Goal: Transaction & Acquisition: Purchase product/service

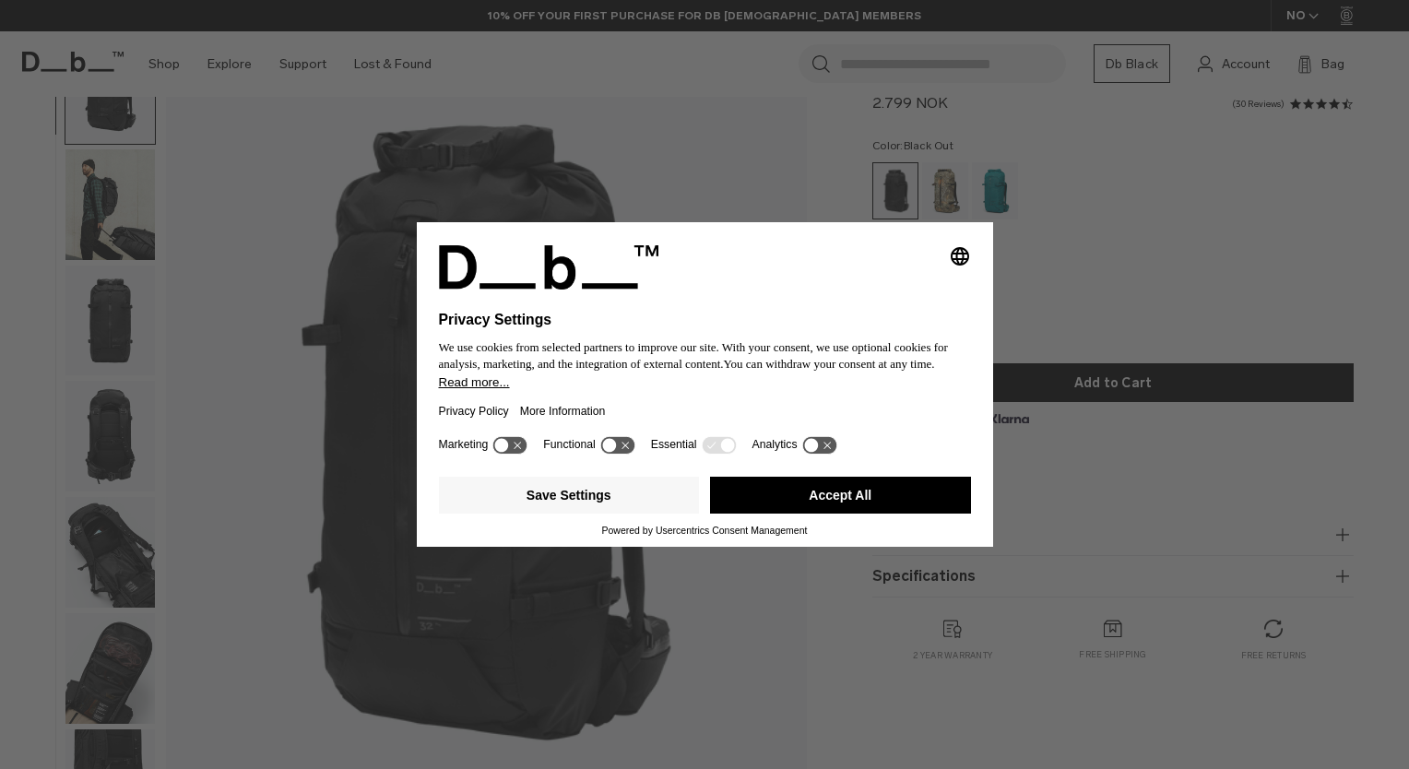
click at [788, 487] on button "Accept All" at bounding box center [840, 495] width 261 height 37
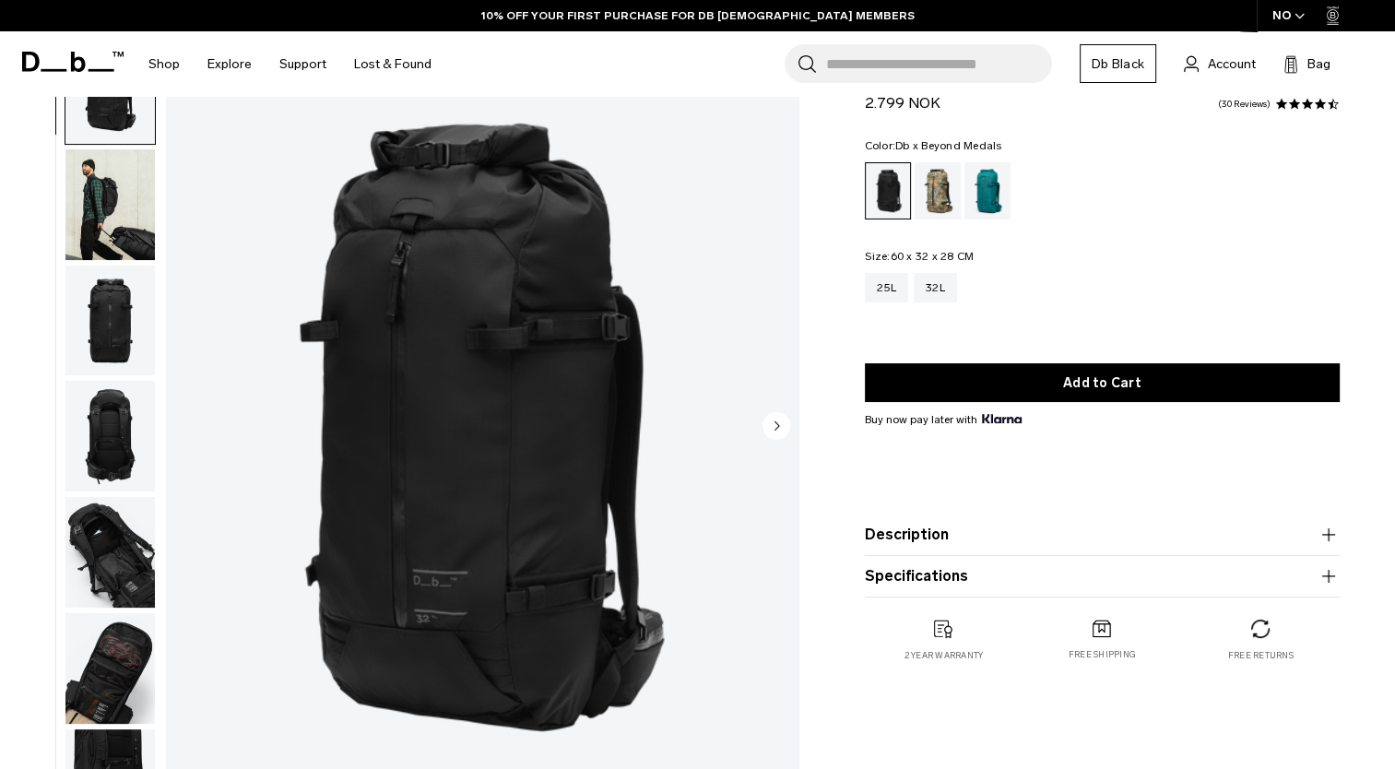
click at [945, 179] on div "Db x Beyond Medals" at bounding box center [938, 190] width 47 height 57
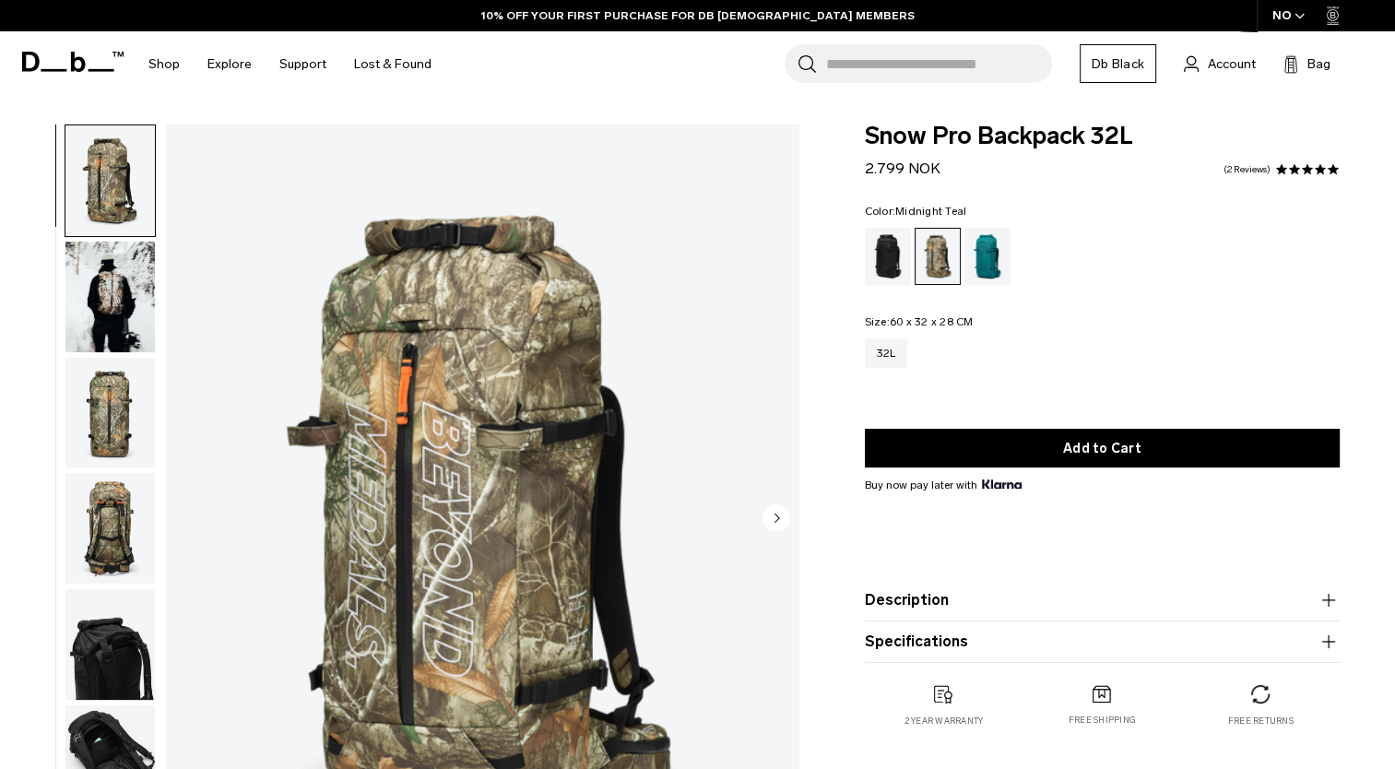
click at [985, 257] on div "Midnight Teal" at bounding box center [987, 256] width 47 height 57
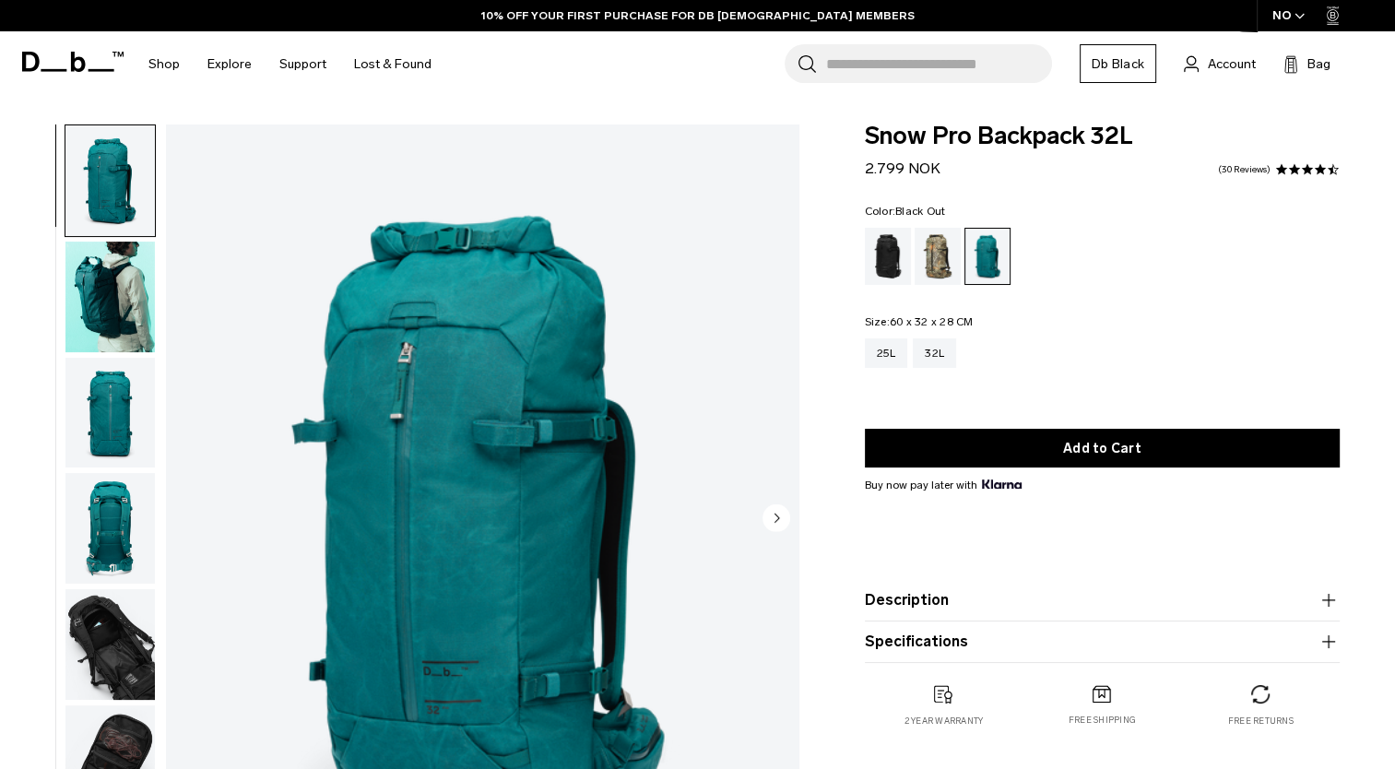
click at [893, 264] on div "Black Out" at bounding box center [888, 256] width 47 height 57
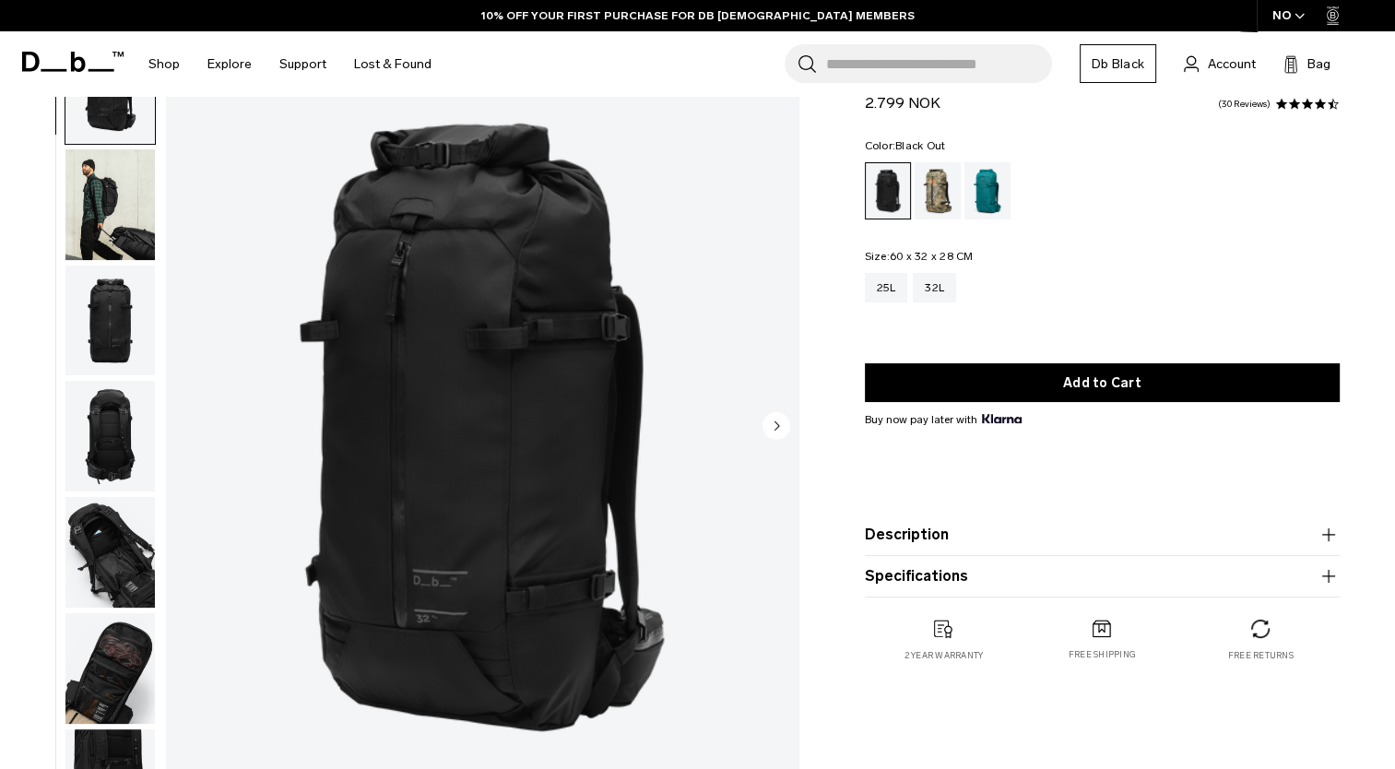
click at [772, 419] on circle "Next slide" at bounding box center [776, 425] width 28 height 28
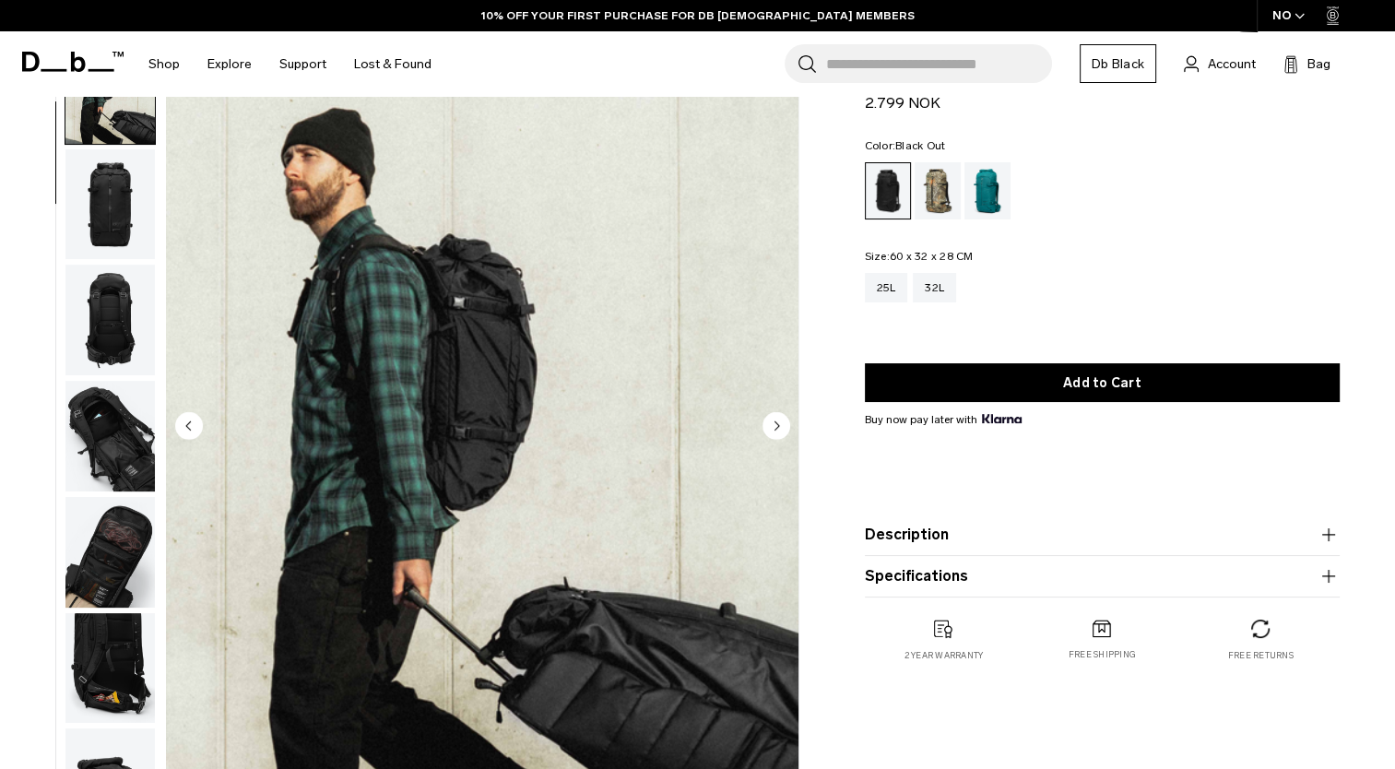
click at [772, 419] on circle "Next slide" at bounding box center [776, 425] width 28 height 28
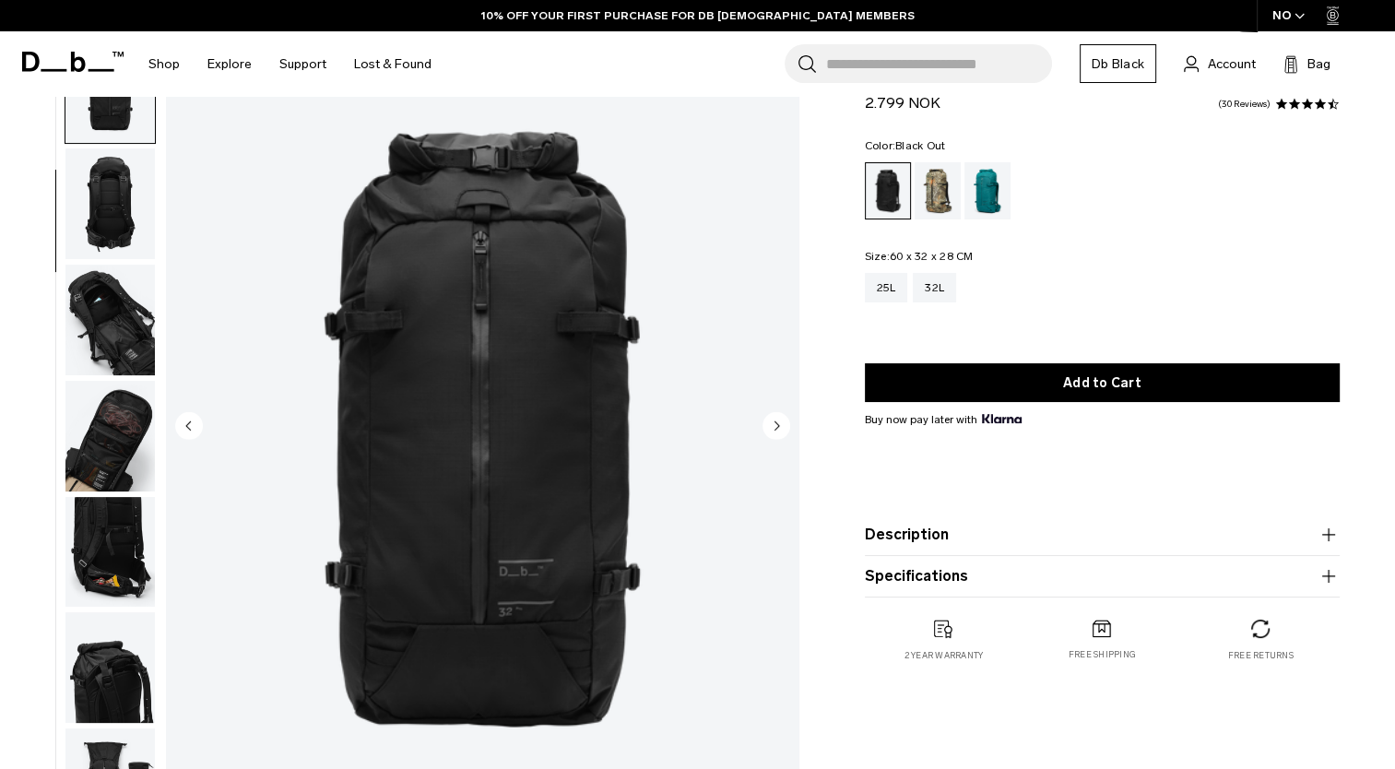
click at [772, 419] on circle "Next slide" at bounding box center [776, 425] width 28 height 28
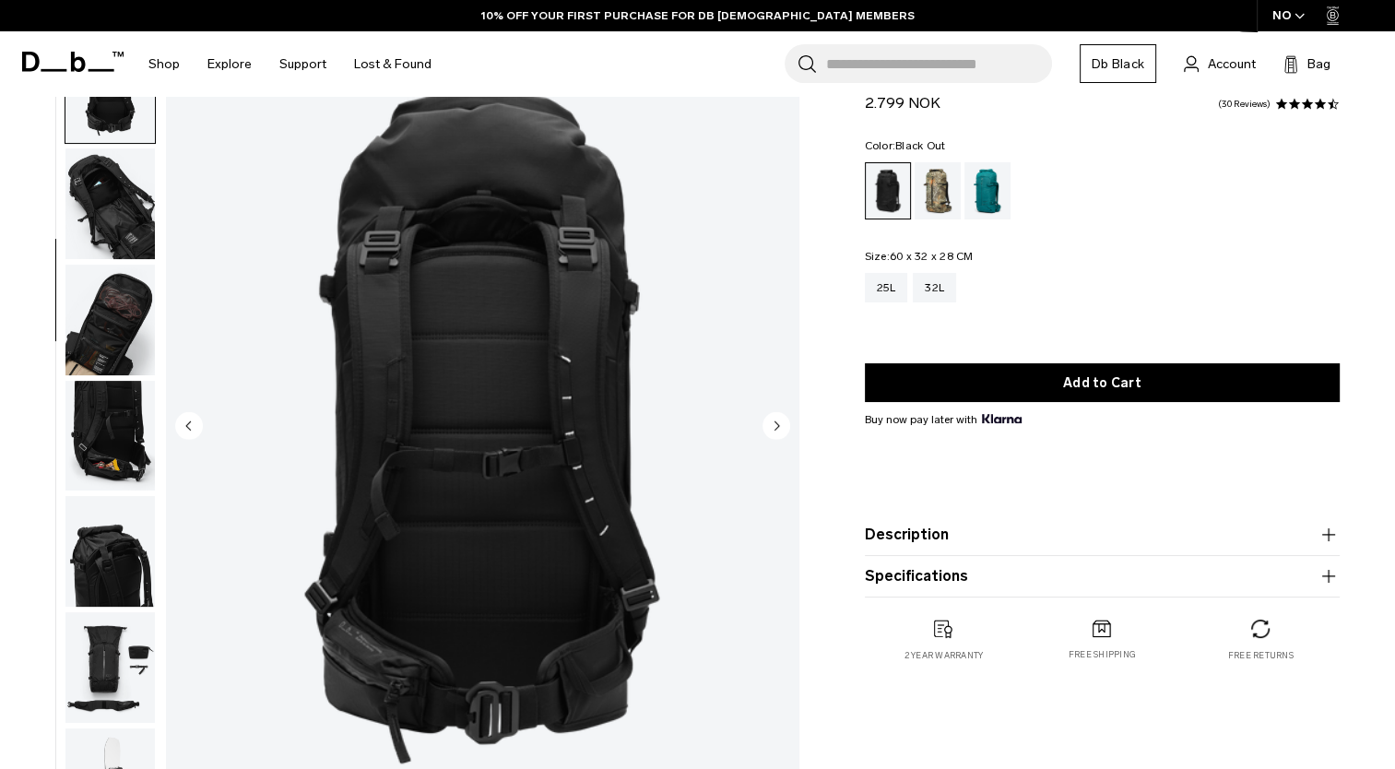
click at [772, 419] on circle "Next slide" at bounding box center [776, 425] width 28 height 28
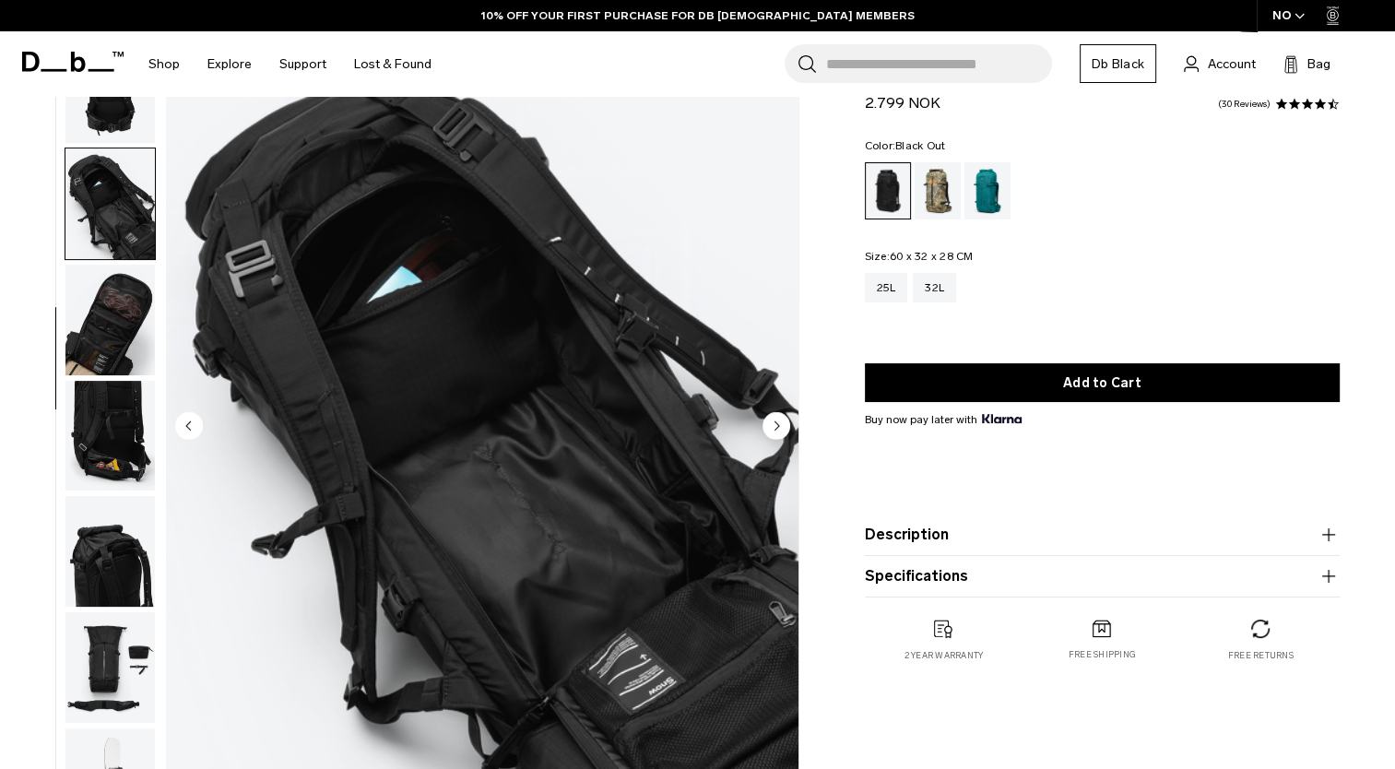
scroll to position [465, 0]
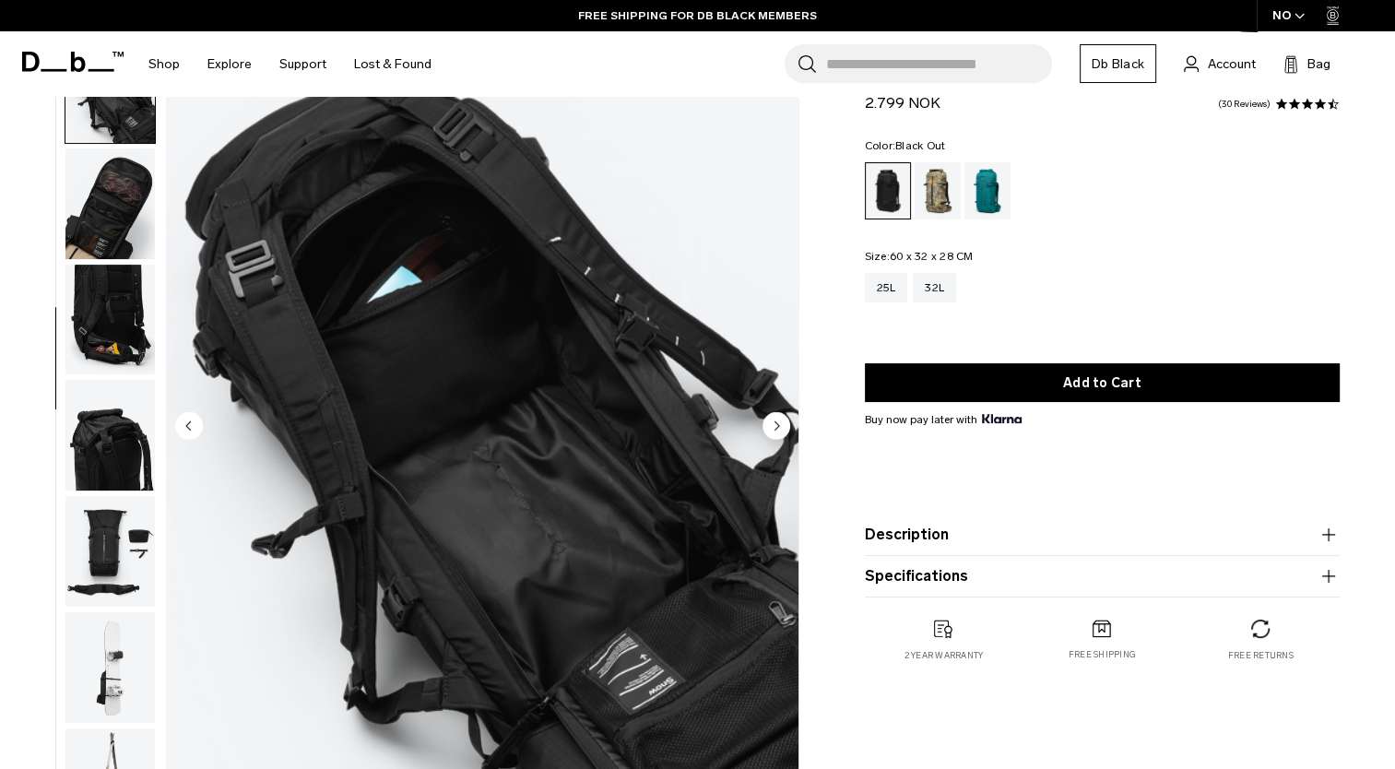
click at [186, 420] on circle "Previous slide" at bounding box center [189, 425] width 28 height 28
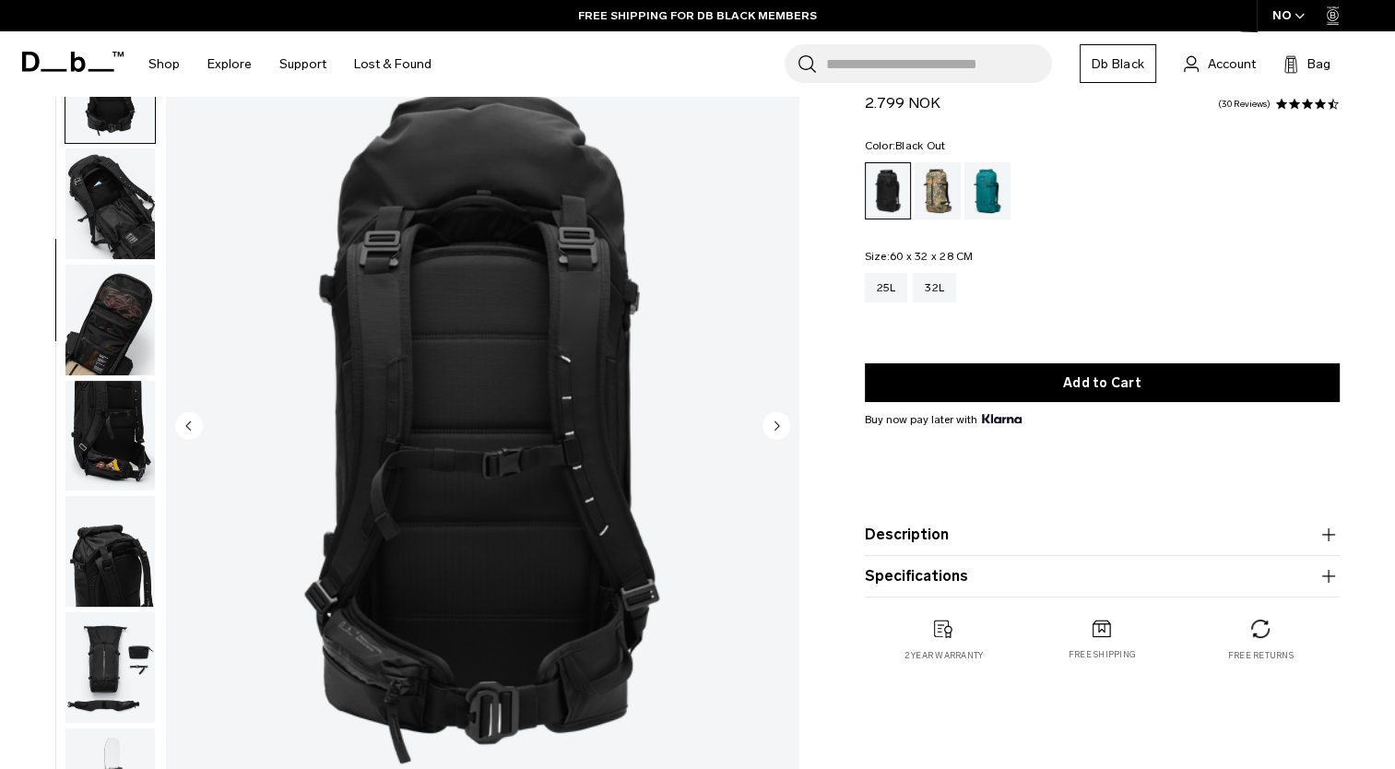
click at [186, 420] on circle "Previous slide" at bounding box center [189, 425] width 28 height 28
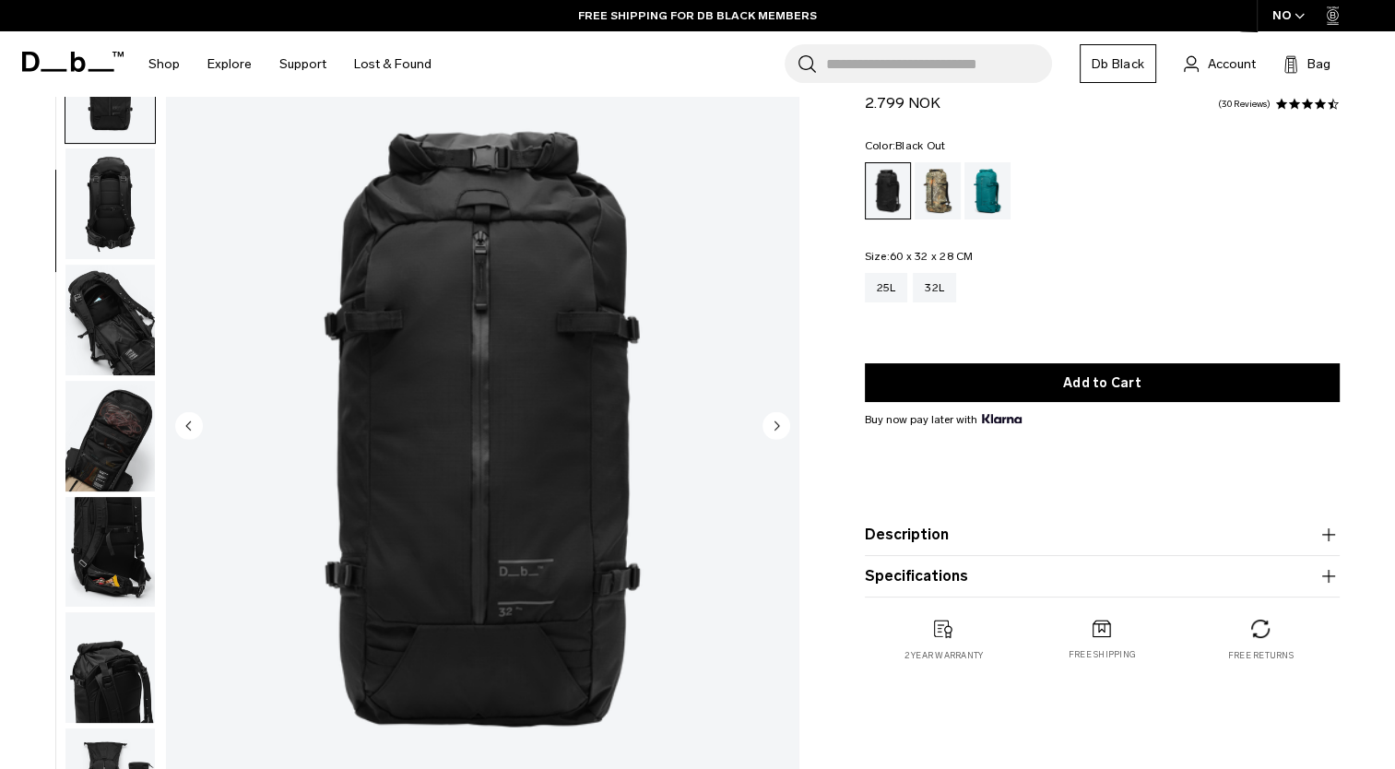
click at [186, 420] on circle "Previous slide" at bounding box center [189, 425] width 28 height 28
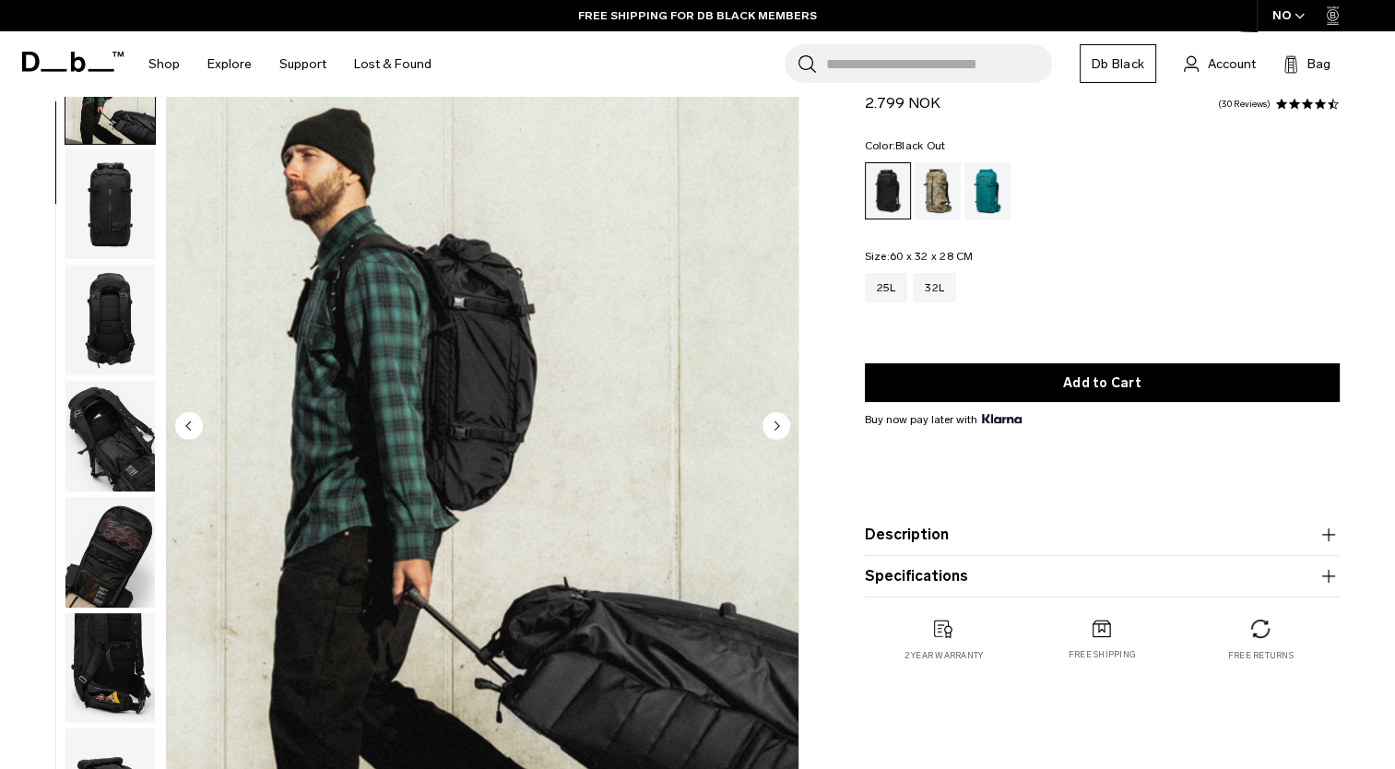
click at [186, 420] on circle "Previous slide" at bounding box center [189, 425] width 28 height 28
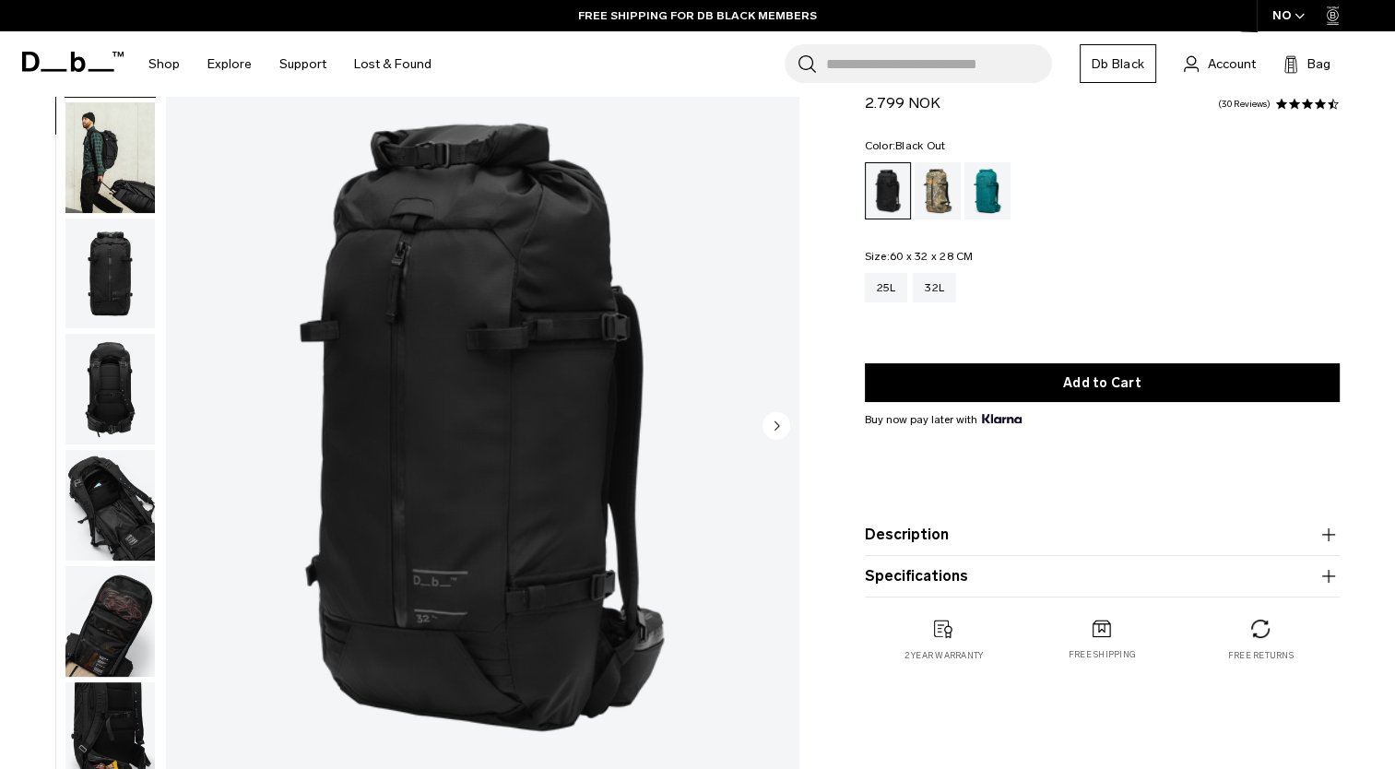
scroll to position [0, 0]
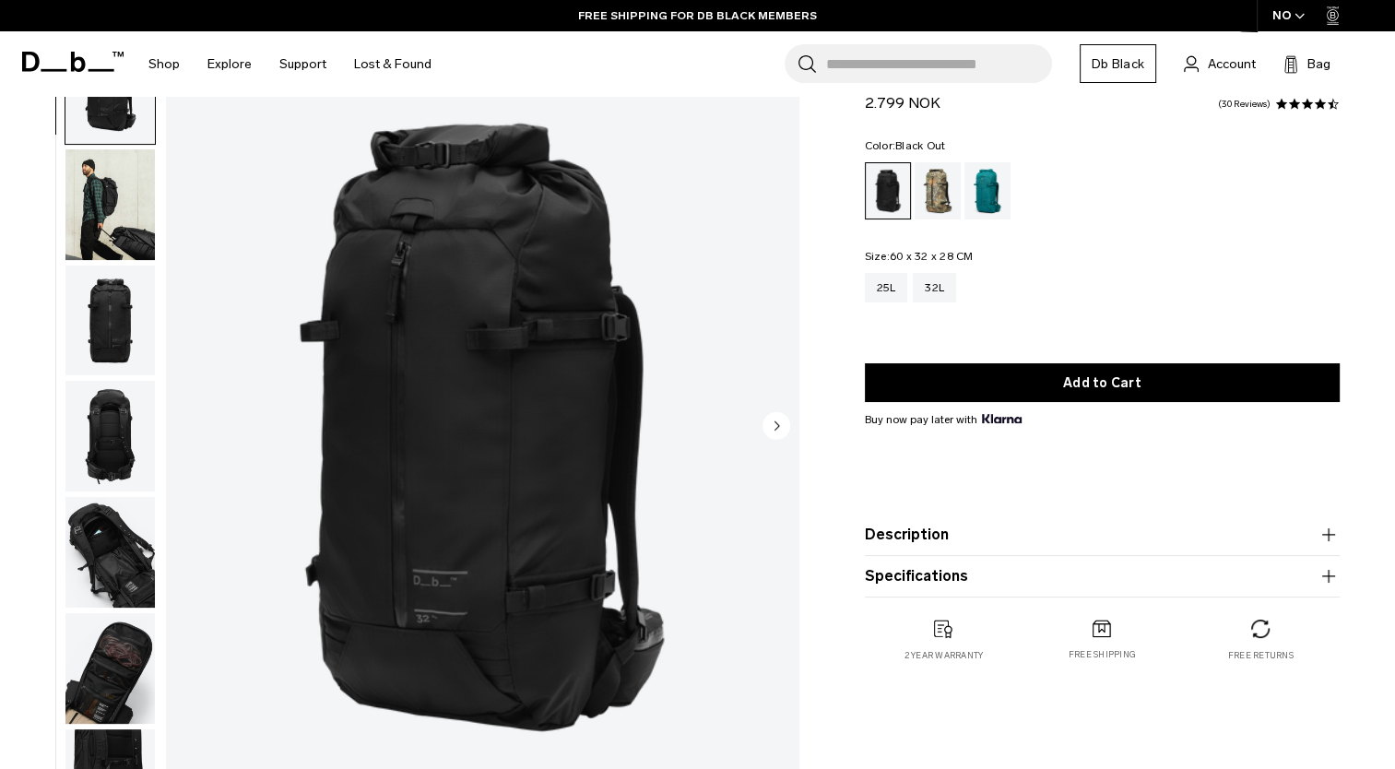
click at [186, 420] on img "1 / 11" at bounding box center [482, 427] width 632 height 790
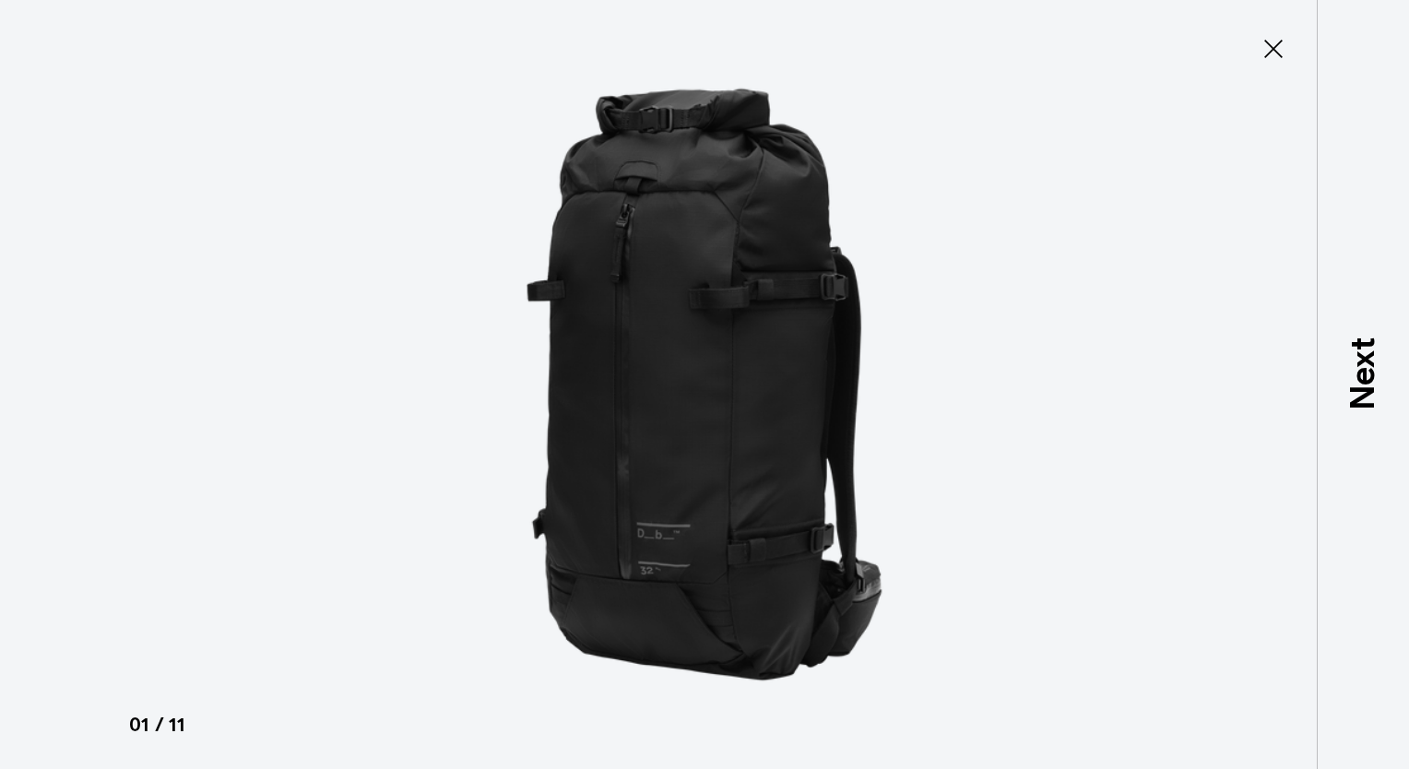
click at [186, 420] on div at bounding box center [704, 384] width 1409 height 769
click at [1269, 57] on icon at bounding box center [1273, 49] width 30 height 30
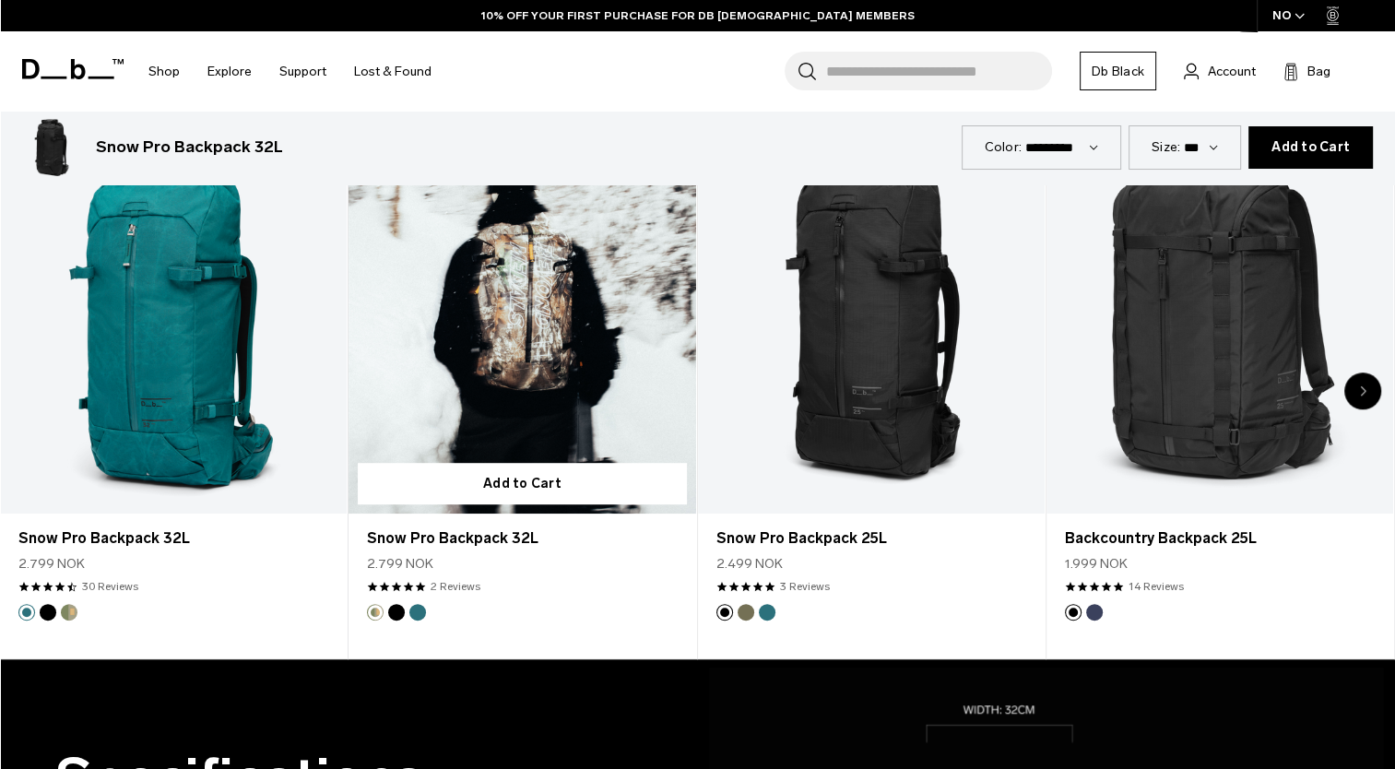
scroll to position [922, 0]
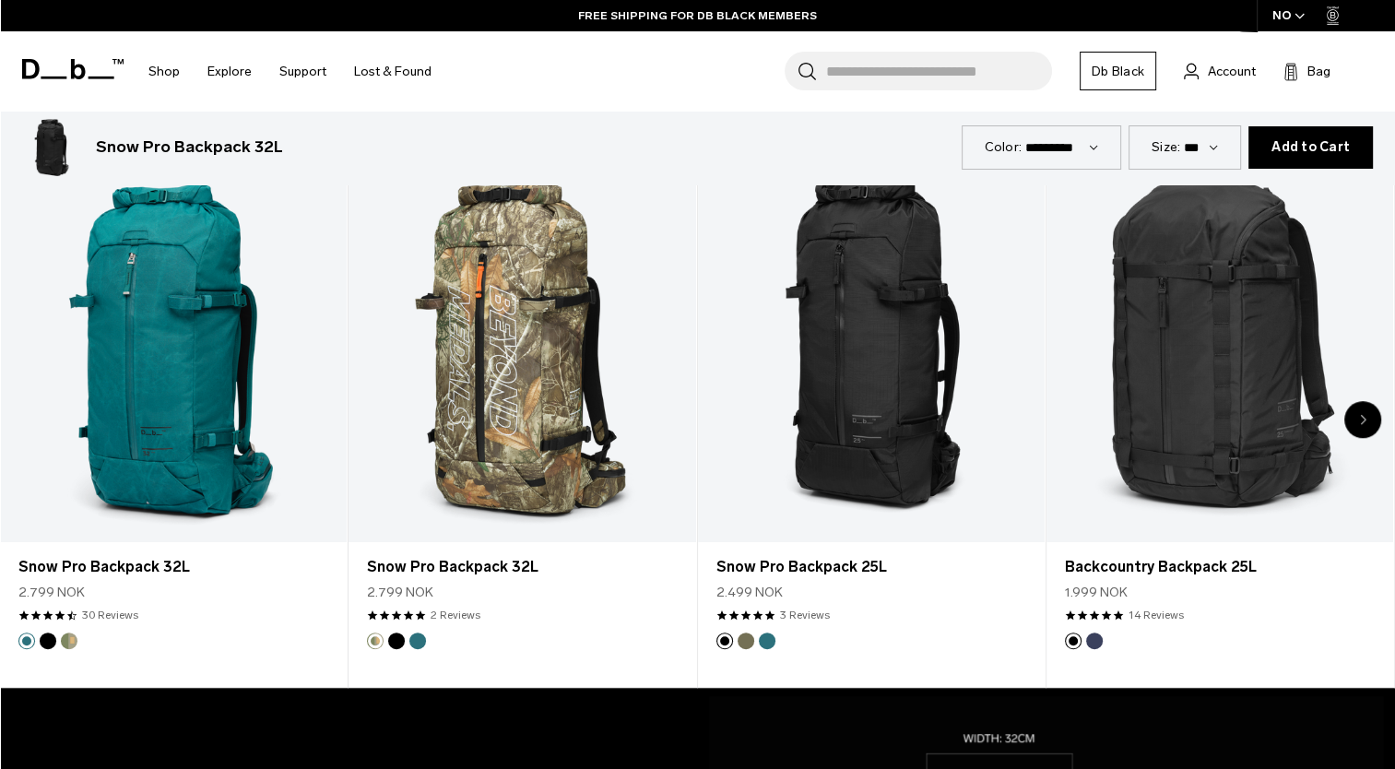
click at [1360, 419] on icon "Next slide" at bounding box center [1363, 419] width 6 height 11
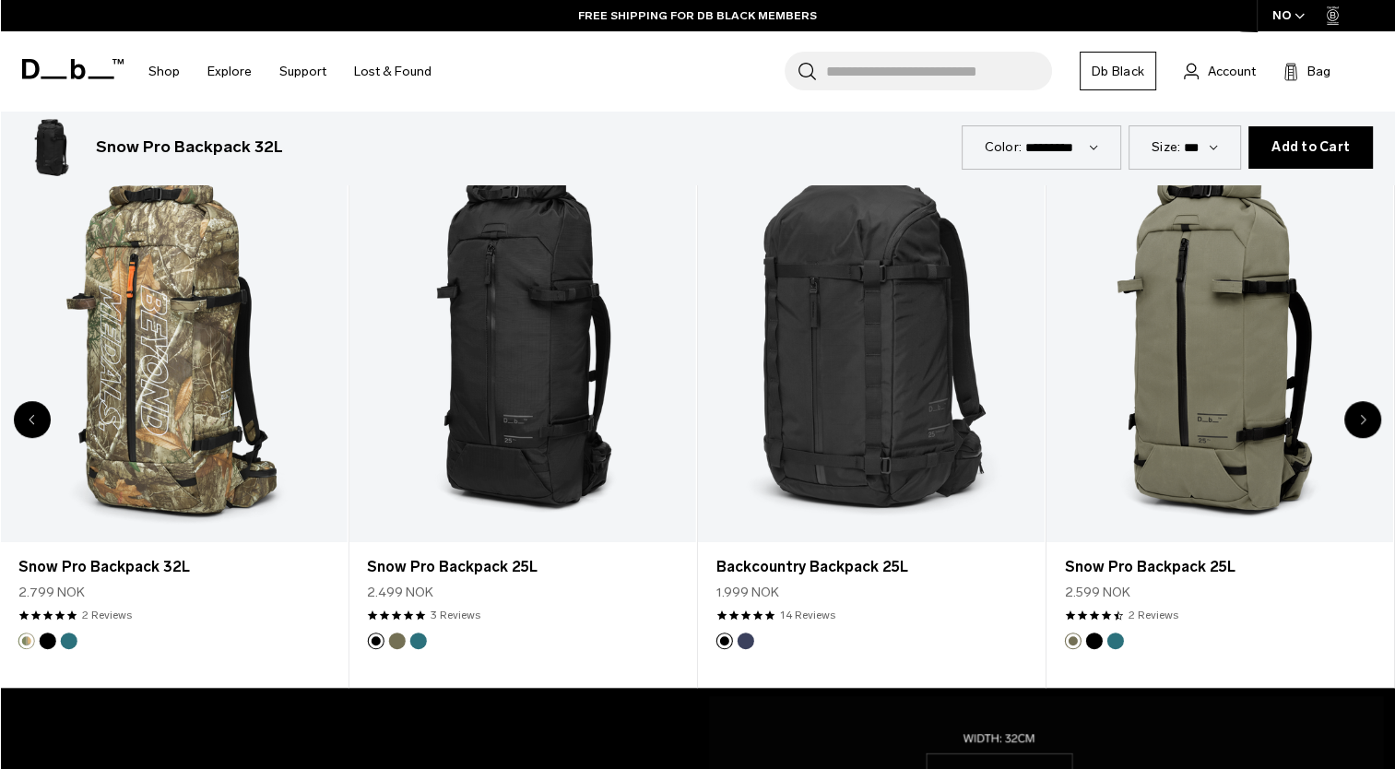
click at [1360, 422] on icon "Next slide" at bounding box center [1363, 419] width 6 height 11
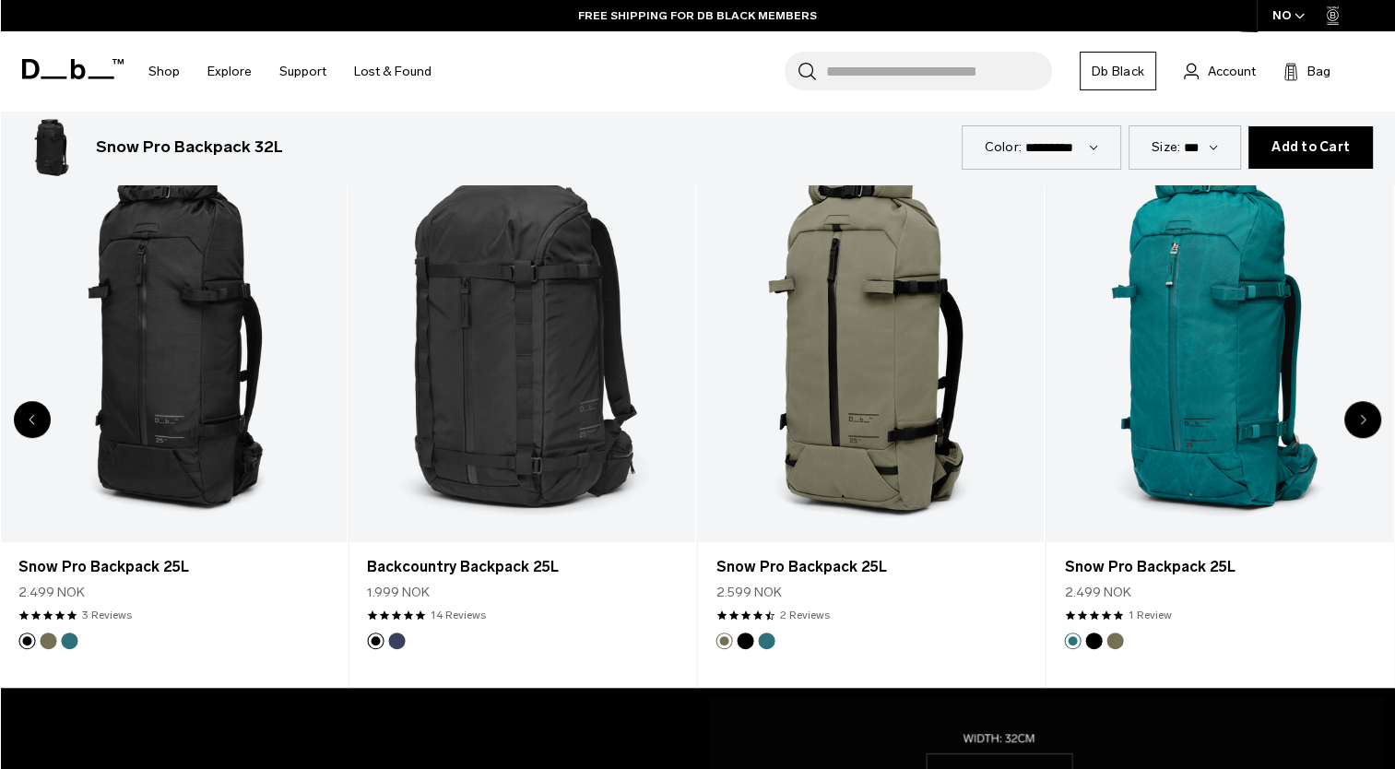
click at [1360, 423] on icon "Next slide" at bounding box center [1363, 419] width 6 height 11
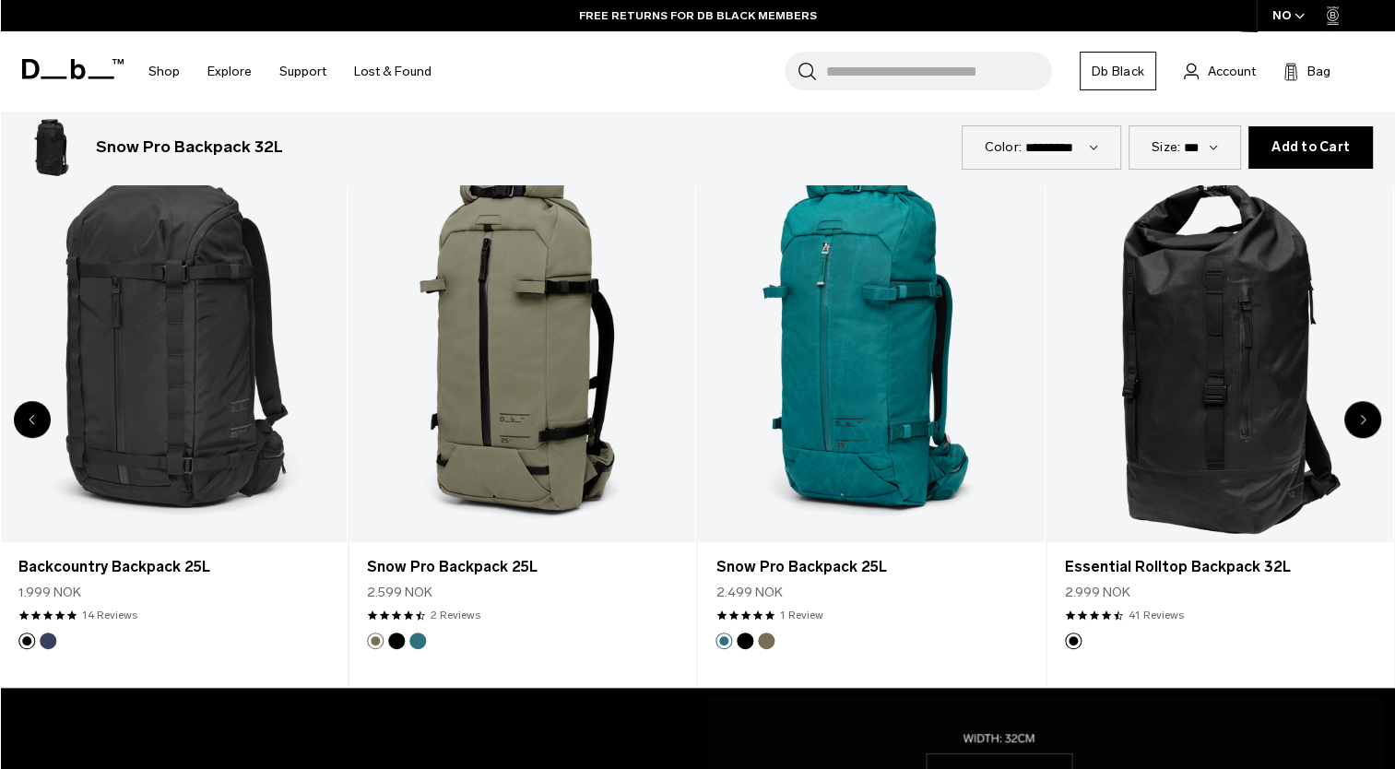
click at [1360, 423] on icon "Next slide" at bounding box center [1363, 419] width 6 height 11
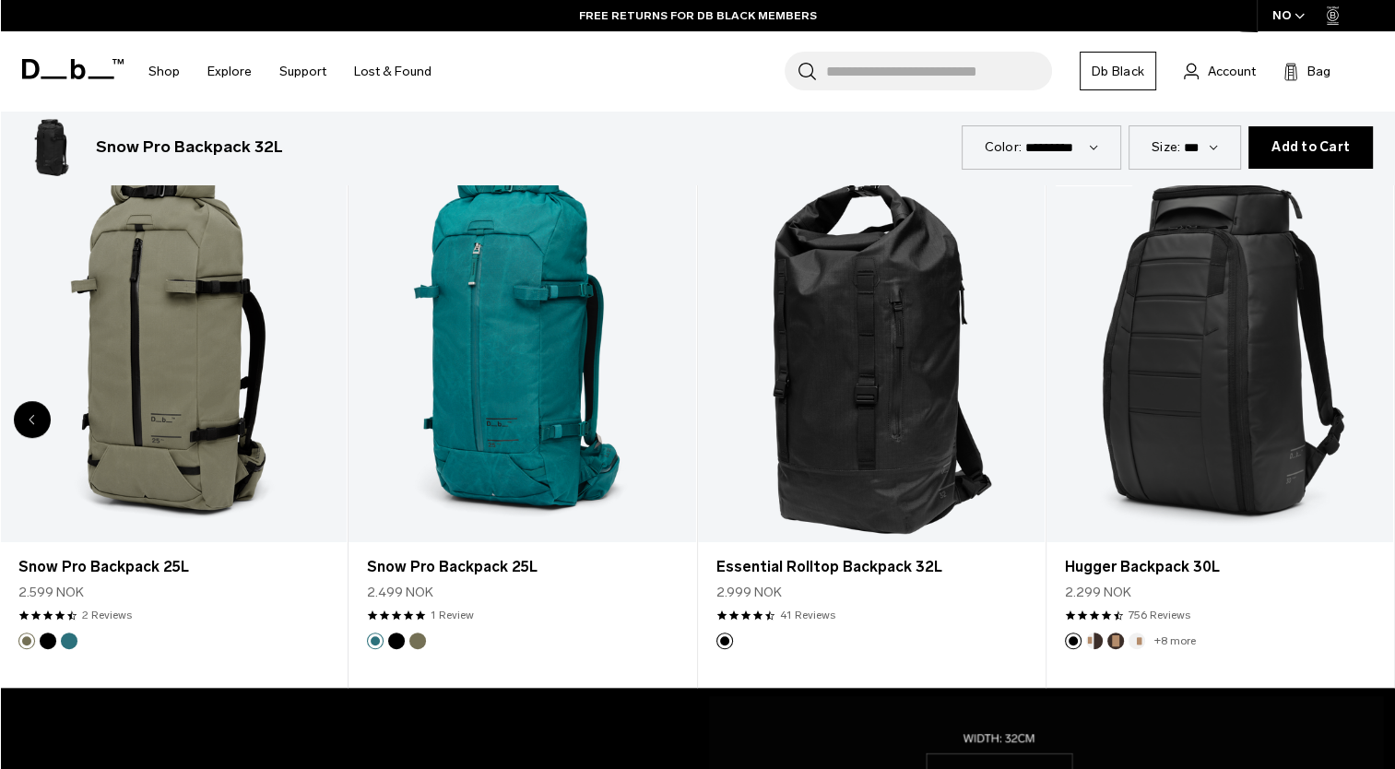
click at [1358, 423] on div "8 / 8" at bounding box center [1219, 349] width 347 height 385
click at [26, 422] on div "Previous slide" at bounding box center [32, 419] width 37 height 37
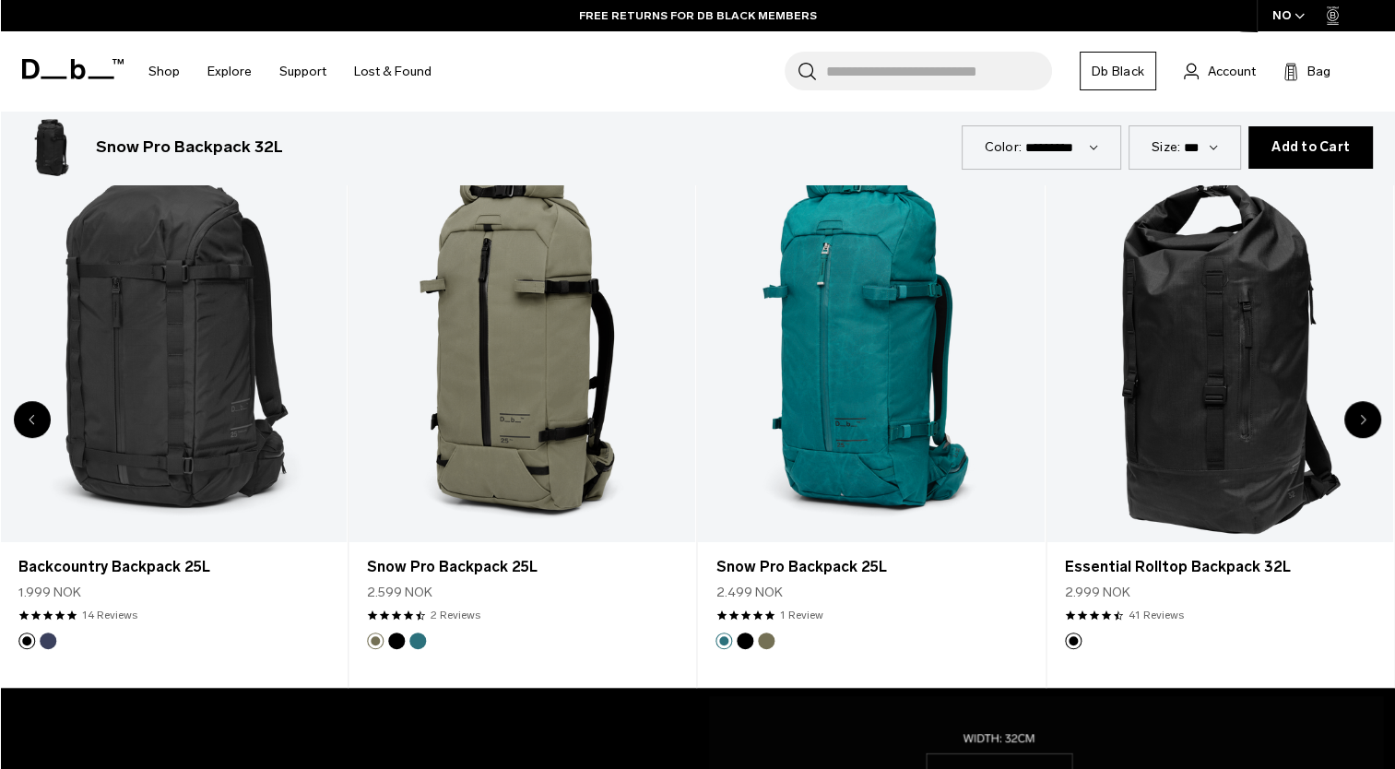
click at [26, 422] on div "Previous slide" at bounding box center [32, 419] width 37 height 37
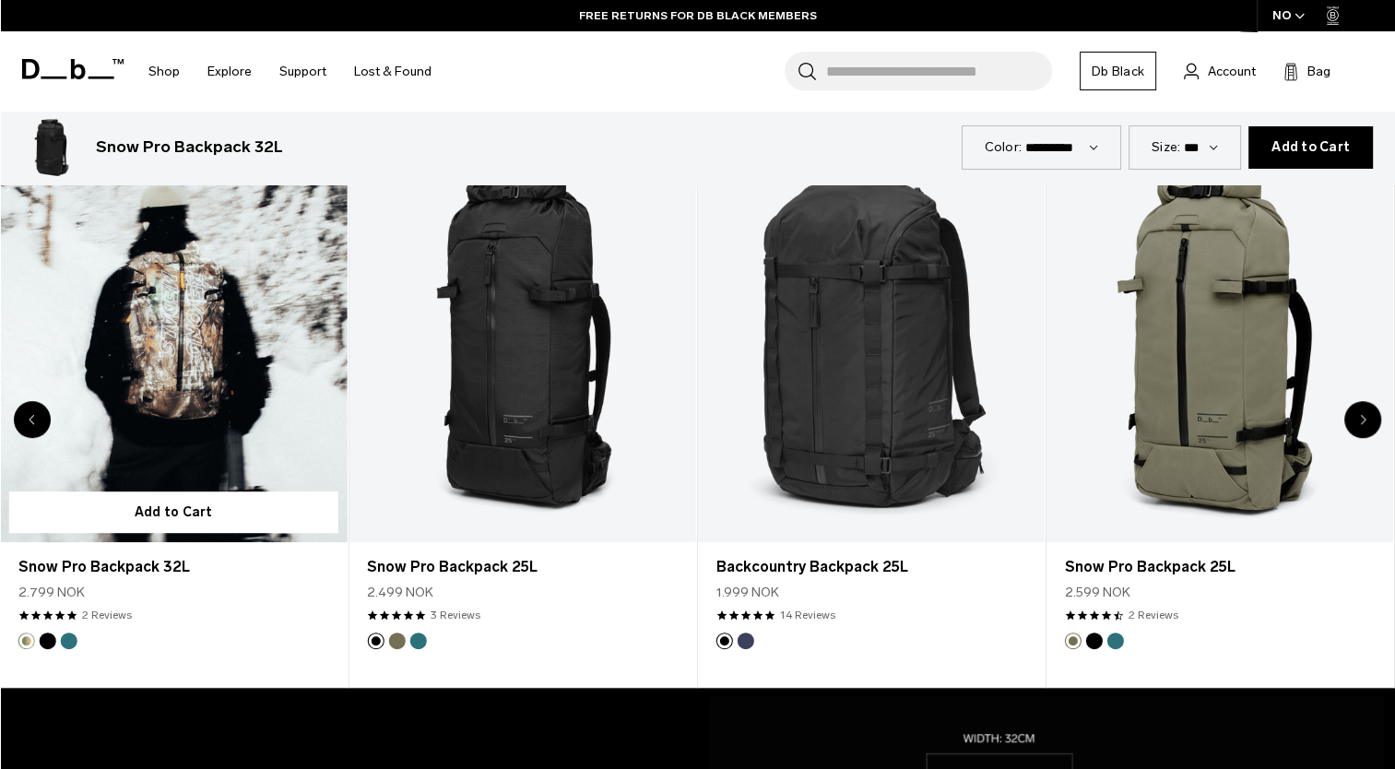
click at [27, 422] on div "Previous slide" at bounding box center [32, 419] width 37 height 37
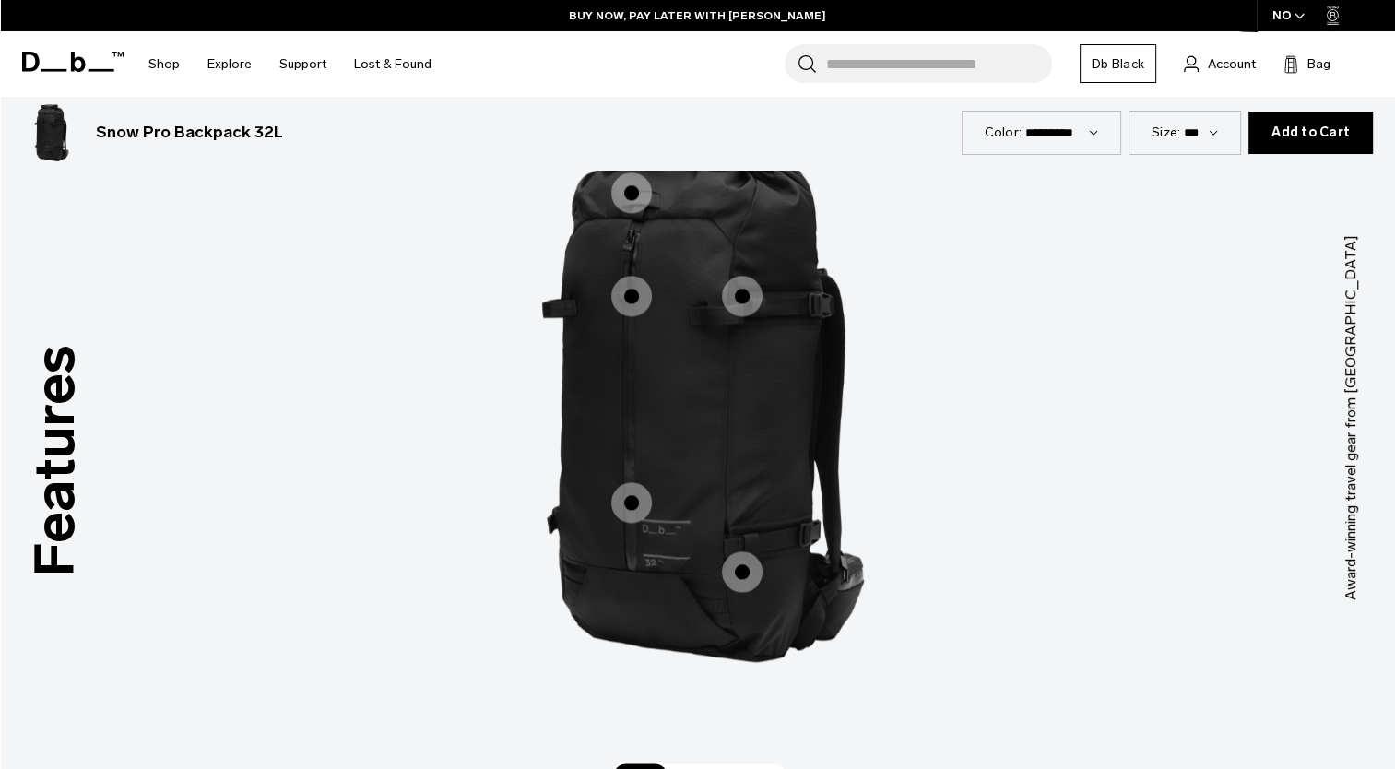
scroll to position [2397, 0]
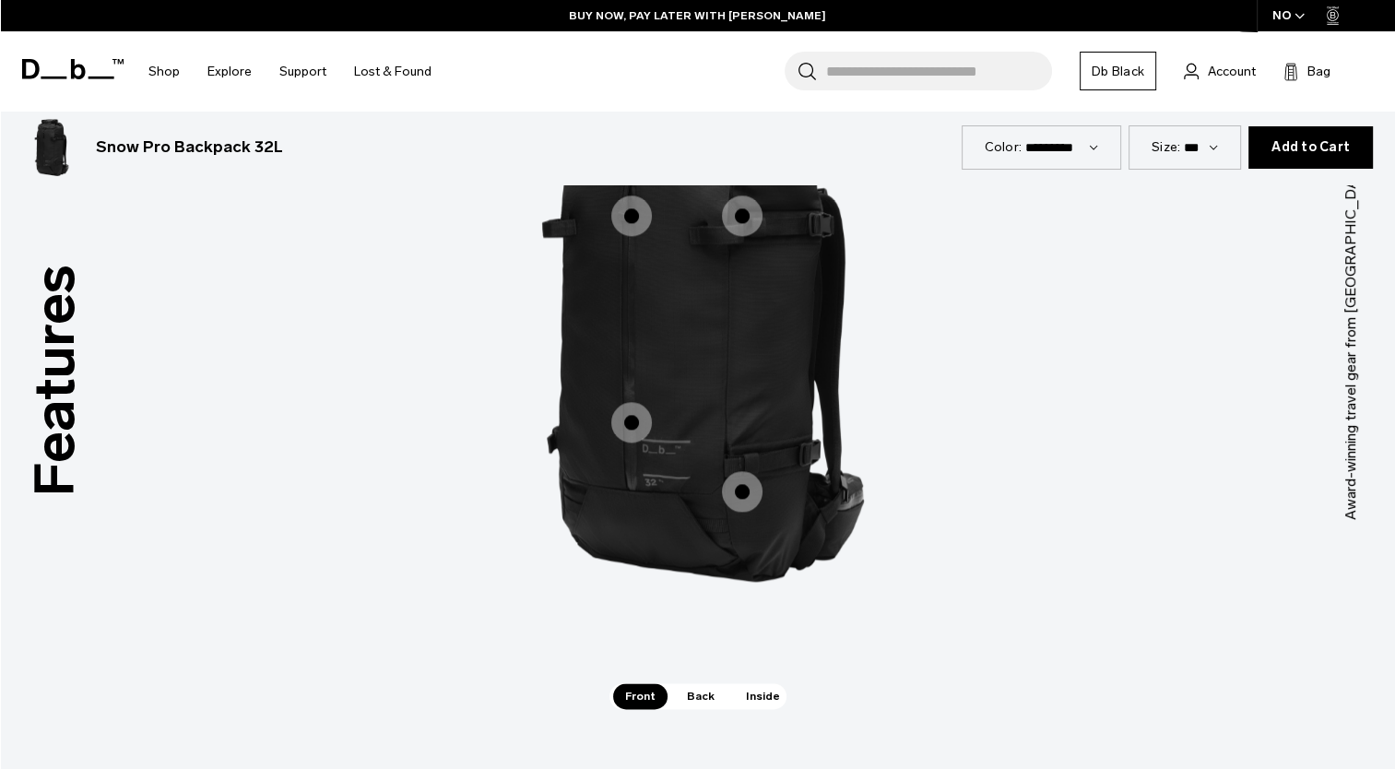
click at [700, 688] on span "Back" at bounding box center [701, 696] width 52 height 26
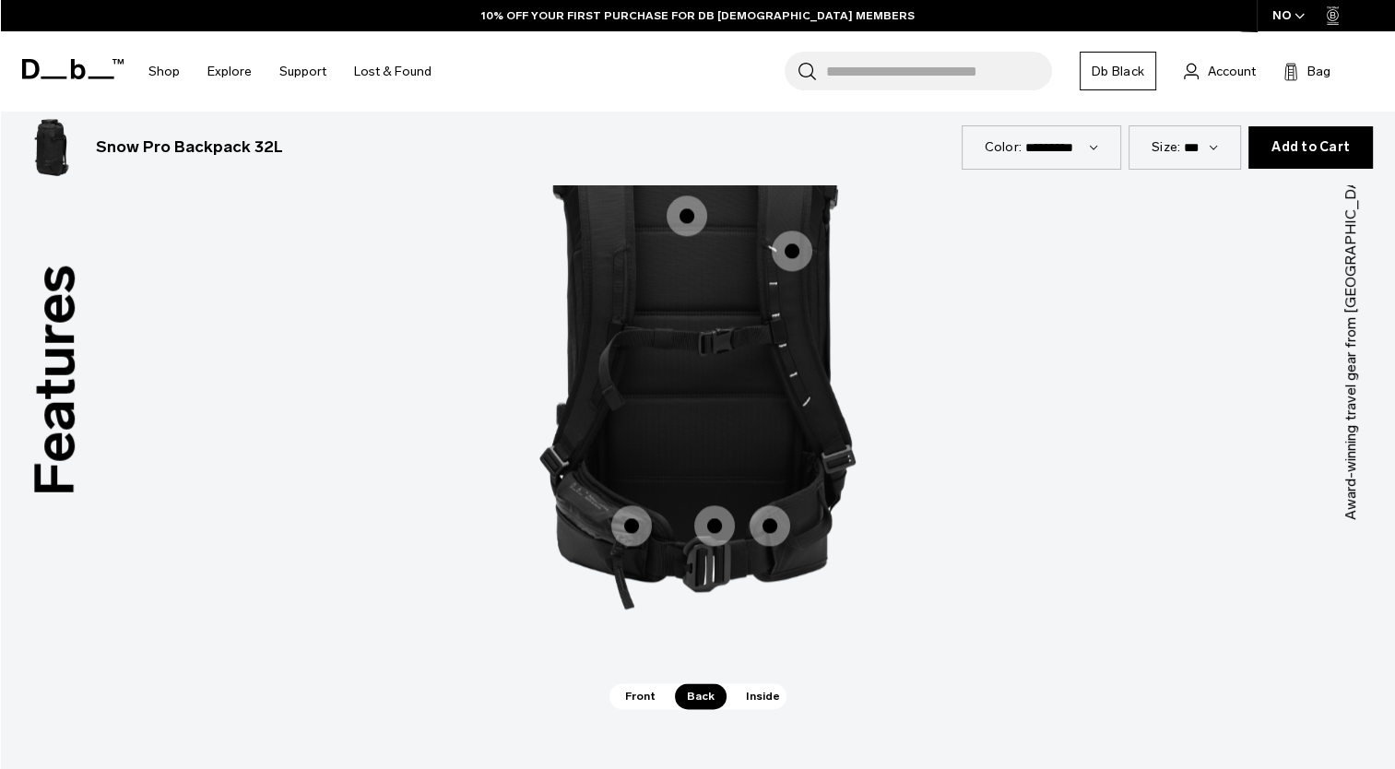
click at [750, 688] on span "Inside" at bounding box center [763, 696] width 58 height 26
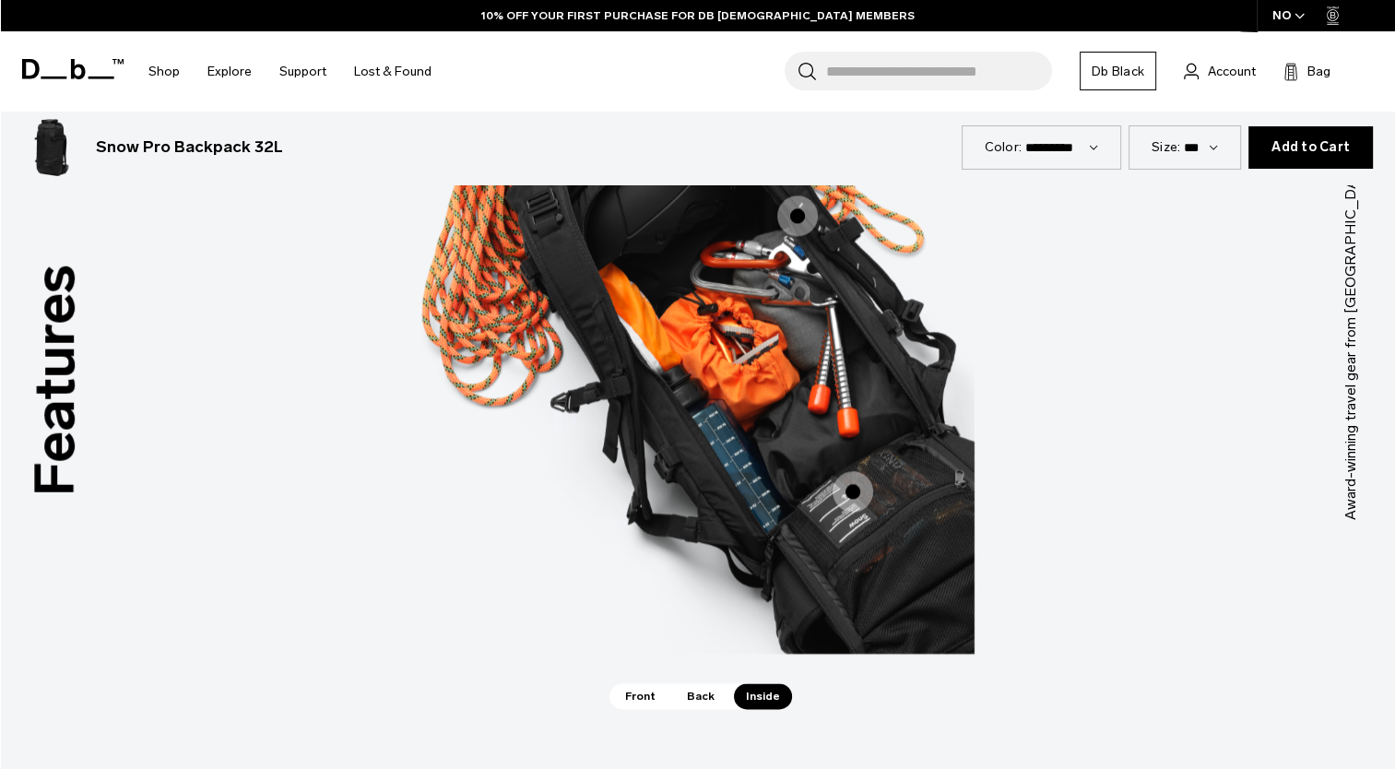
click at [692, 698] on span "Back" at bounding box center [701, 696] width 52 height 26
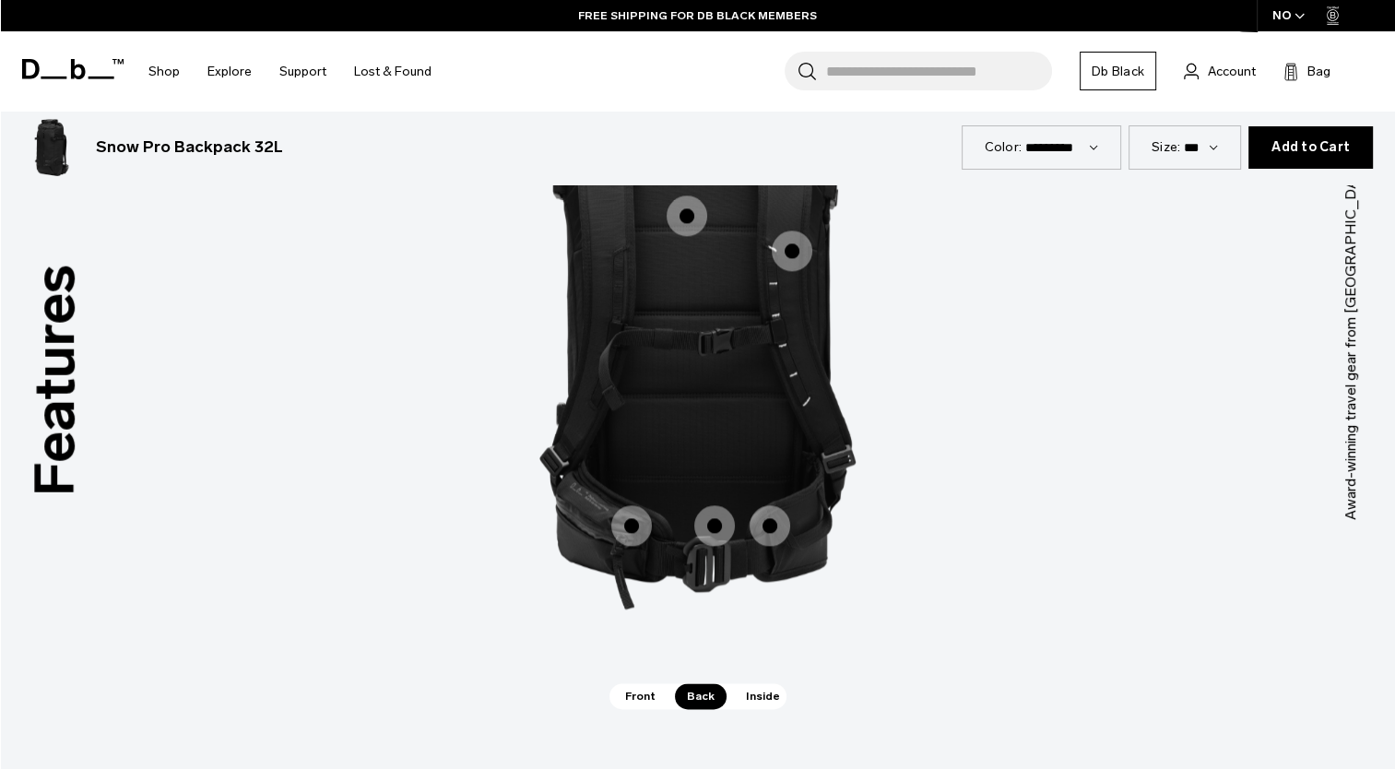
click at [669, 699] on div "Front Back Inside" at bounding box center [697, 696] width 177 height 26
click at [652, 695] on span "Front" at bounding box center [640, 696] width 54 height 26
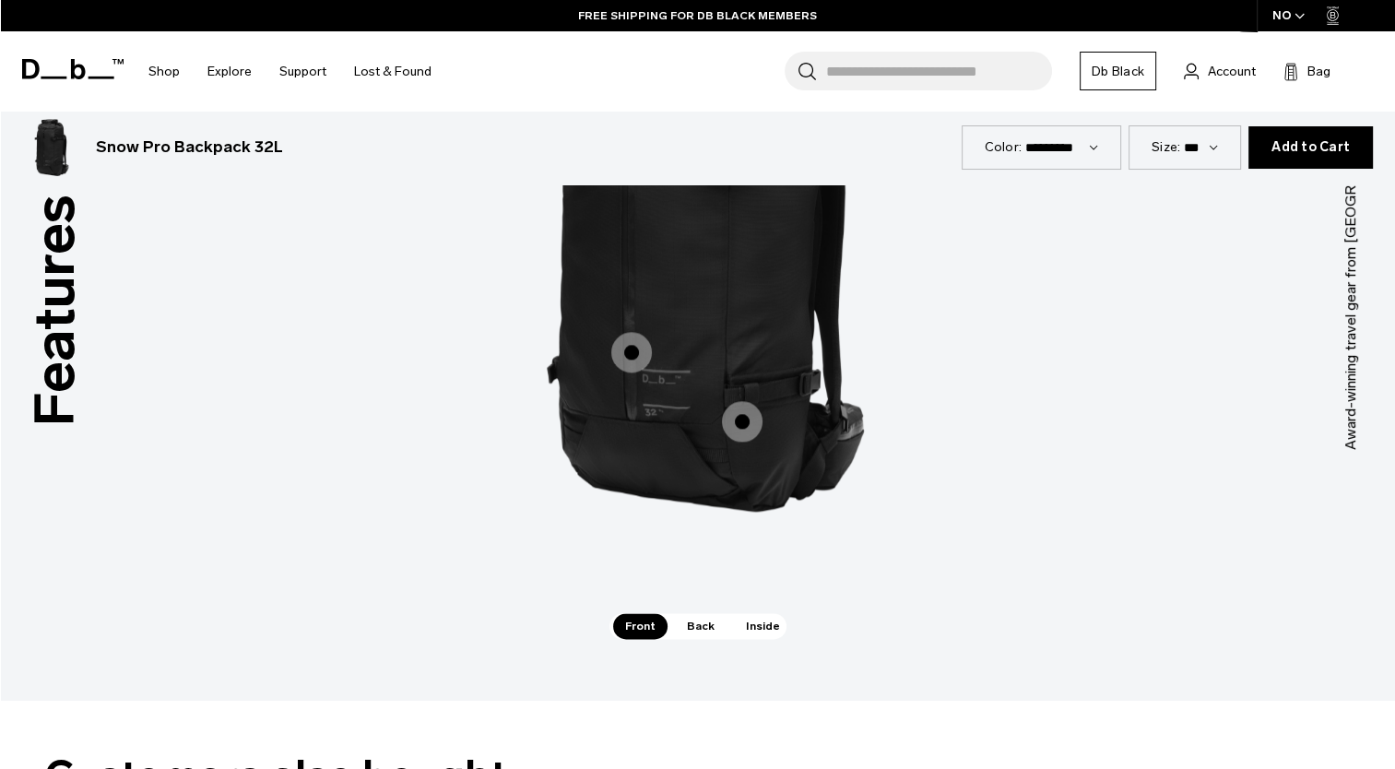
scroll to position [0, 0]
